Goal: Find specific page/section: Find specific page/section

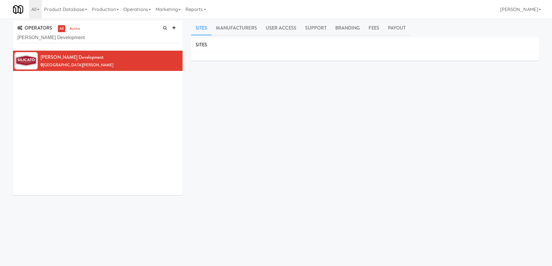
click at [88, 39] on input "[PERSON_NAME] Development" at bounding box center [97, 37] width 161 height 11
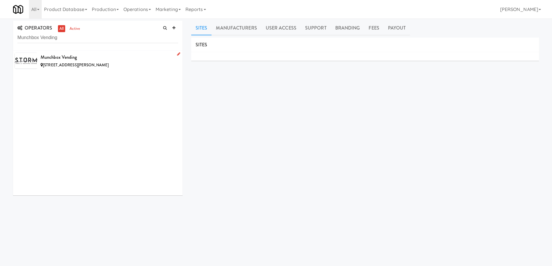
type input "Munchbox Vending"
click at [123, 60] on div "Munchbox Vending" at bounding box center [110, 57] width 138 height 9
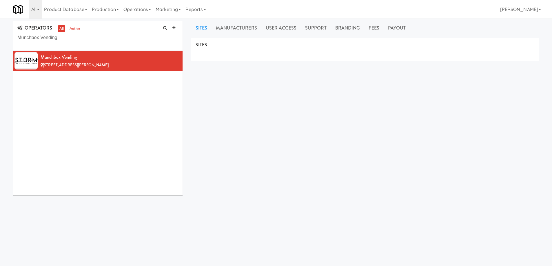
click at [254, 141] on div "SITES MANUFACTURERS Munchbox Vending USERS Name Company Registered [PERSON_NAME…" at bounding box center [365, 146] width 348 height 217
click at [253, 115] on div "SITES MANUFACTURERS Munchbox Vending USERS Name Company Registered [PERSON_NAME…" at bounding box center [365, 146] width 348 height 217
click at [114, 35] on input "Munchbox Vending" at bounding box center [97, 37] width 161 height 11
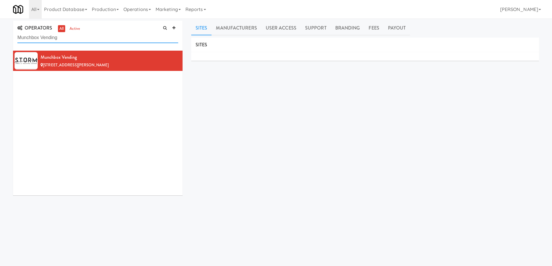
paste input "AntMart"
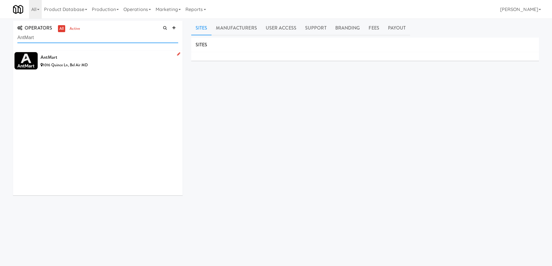
type input "AntMart"
click at [116, 62] on div "1016 Quince Ln, Bel Air MD" at bounding box center [110, 65] width 138 height 7
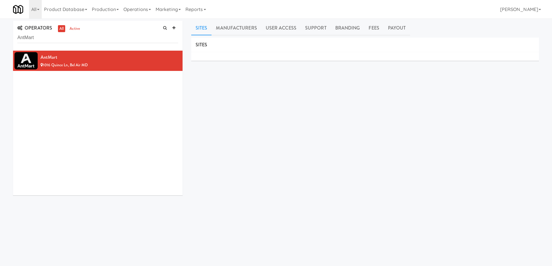
click at [312, 151] on div "SITES MANUFACTURERS AntMart USERS Name Company Registered [PERSON_NAME] N/A a m…" at bounding box center [365, 146] width 348 height 217
click at [274, 123] on div "SITES MANUFACTURERS AntMart USERS Name Company Registered [PERSON_NAME] N/A a m…" at bounding box center [365, 146] width 348 height 217
